Goal: Task Accomplishment & Management: Manage account settings

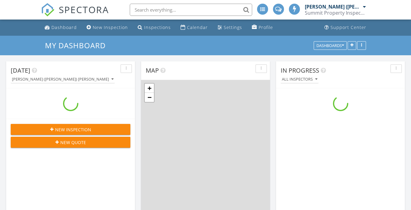
scroll to position [505, 420]
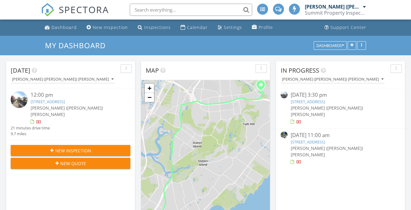
click at [65, 103] on link "5300 Amboy Rd, STATEN ISLAND, NY 10312" at bounding box center [48, 102] width 34 height 6
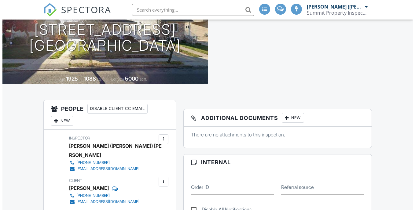
scroll to position [122, 0]
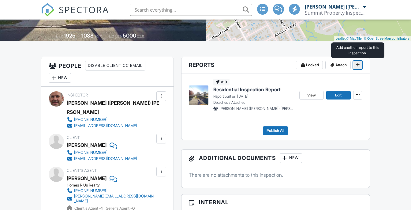
click at [359, 65] on icon at bounding box center [358, 65] width 4 height 4
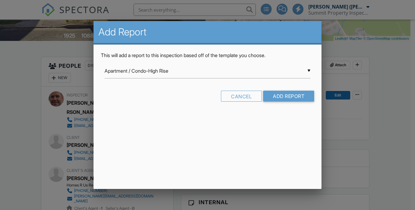
click at [280, 76] on div "▼ Apartment / Condo-High Rise Apartment / Condo-High Rise ASHI Residential Insp…" at bounding box center [208, 71] width 206 height 15
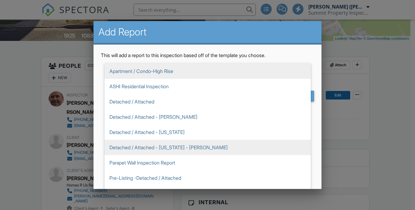
click at [173, 113] on span "Detached / Attached - [PERSON_NAME]" at bounding box center [208, 116] width 206 height 15
type input "Detached / Attached - [PERSON_NAME]"
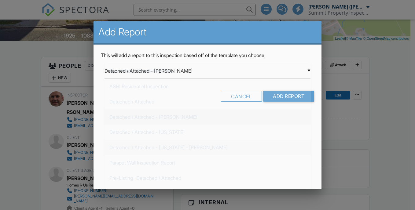
scroll to position [28, 0]
click at [286, 97] on input "Add Report" at bounding box center [288, 96] width 51 height 11
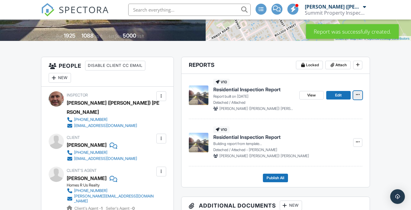
click at [359, 97] on span at bounding box center [357, 95] width 6 height 6
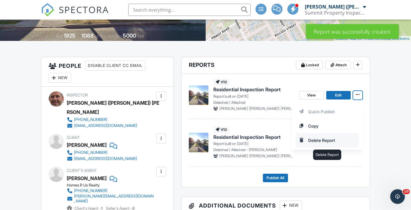
click at [320, 141] on input "Delete Report" at bounding box center [327, 141] width 62 height 14
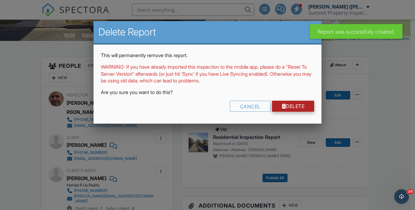
click at [286, 106] on link "Delete" at bounding box center [293, 106] width 42 height 11
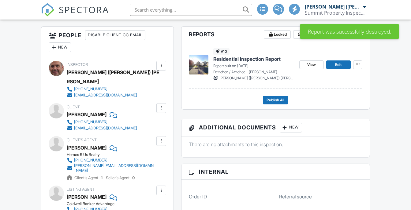
click at [294, 128] on div "New" at bounding box center [290, 128] width 22 height 10
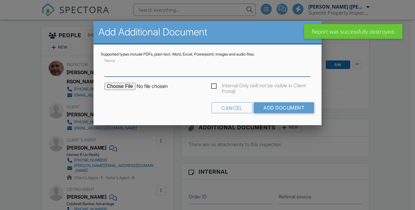
click at [146, 73] on input "Name" at bounding box center [208, 69] width 206 height 15
type input "Final Walkthrough Checklist"
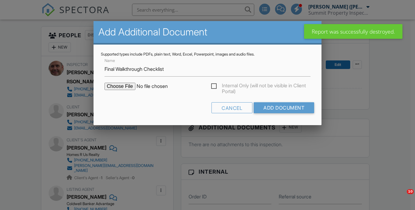
click at [123, 87] on input "file" at bounding box center [157, 86] width 104 height 7
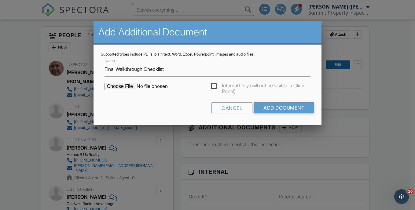
type input "C:\fakepath\Final_Walk-Thru_Check_list.pdf"
click at [272, 108] on input "Add Document" at bounding box center [284, 107] width 61 height 11
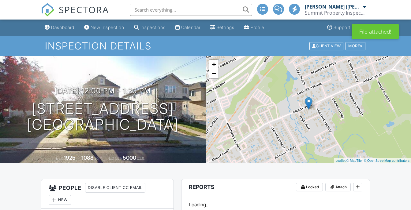
scroll to position [459, 0]
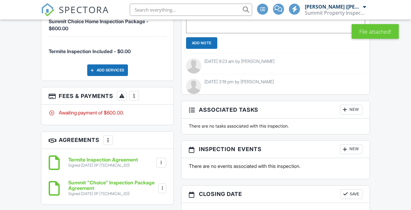
click at [135, 93] on div at bounding box center [134, 96] width 6 height 6
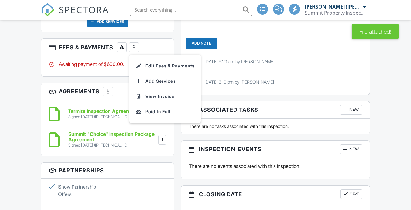
scroll to position [0, 0]
click at [155, 89] on li "View Invoice" at bounding box center [165, 96] width 64 height 15
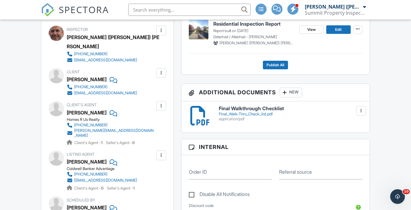
scroll to position [171, 0]
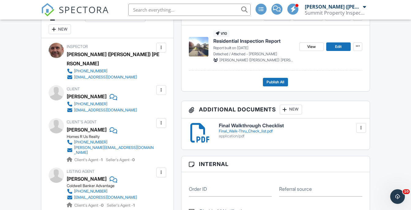
click at [254, 131] on div "Final_Walk-Thru_Check_list.pdf" at bounding box center [290, 131] width 143 height 5
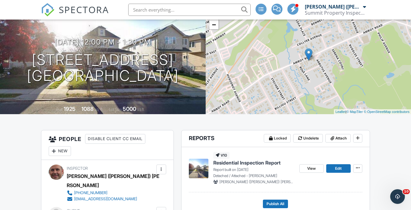
scroll to position [49, 0]
click at [337, 170] on span "Edit" at bounding box center [338, 169] width 6 height 6
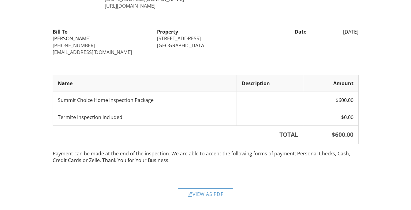
drag, startPoint x: 201, startPoint y: 195, endPoint x: 174, endPoint y: 171, distance: 36.6
click at [201, 195] on div "View as PDF" at bounding box center [205, 194] width 55 height 11
